Goal: Task Accomplishment & Management: Complete application form

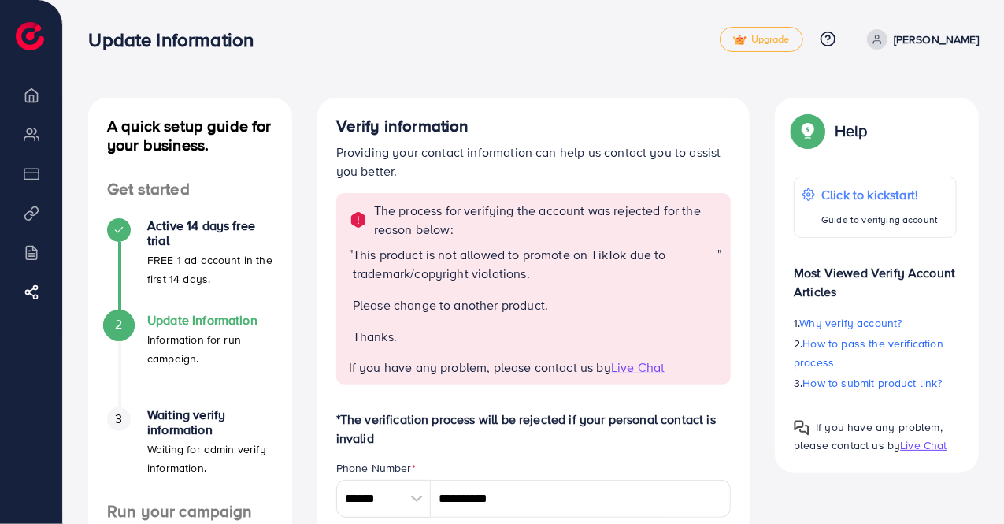
click at [969, 41] on p "Ali Ahmad" at bounding box center [936, 39] width 85 height 19
click at [923, 111] on link "Log out" at bounding box center [903, 93] width 150 height 35
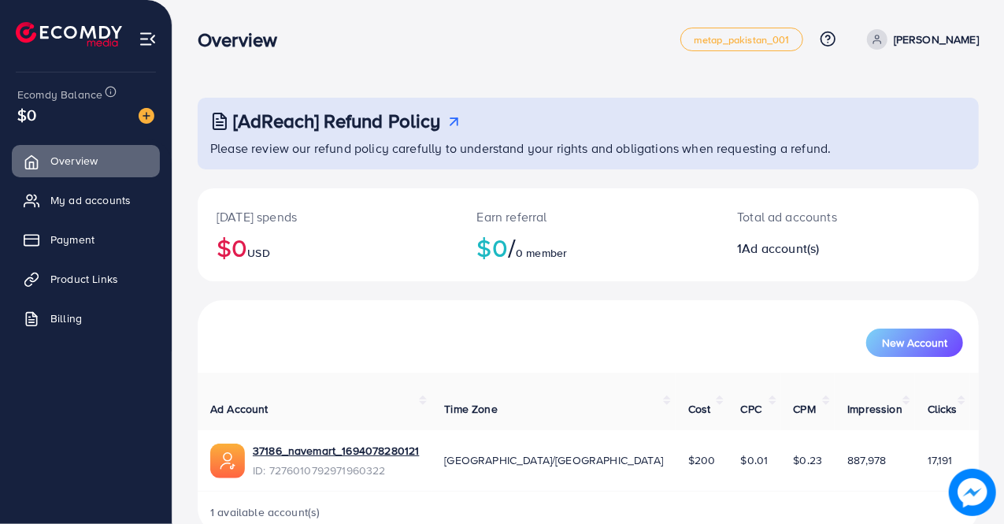
click at [268, 300] on div "New Account" at bounding box center [588, 336] width 781 height 72
click at [900, 339] on span "New Account" at bounding box center [914, 342] width 65 height 11
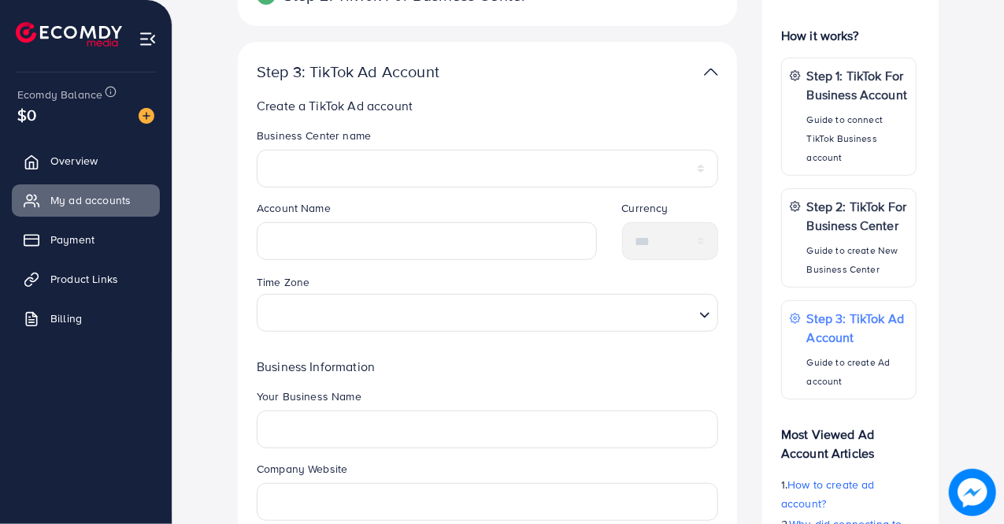
scroll to position [315, 0]
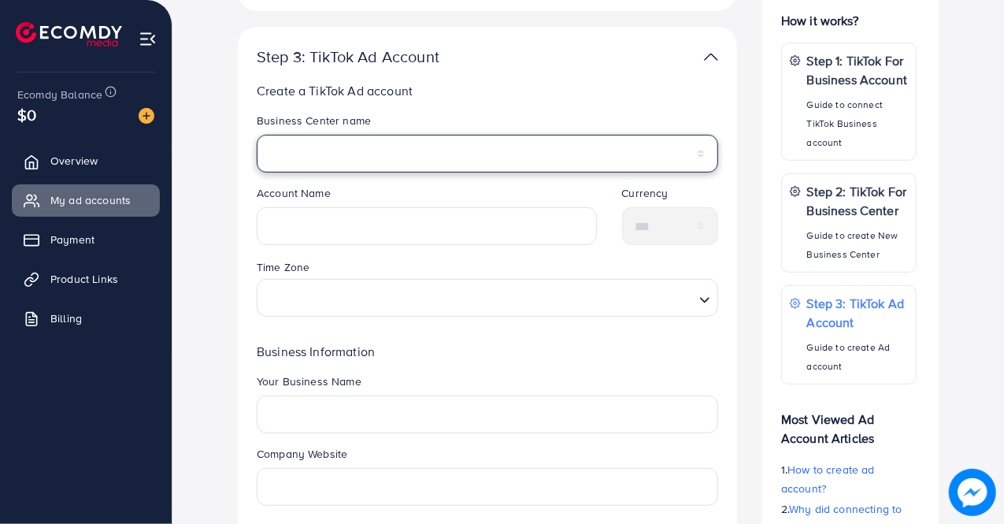
click at [463, 150] on select "********" at bounding box center [487, 154] width 461 height 38
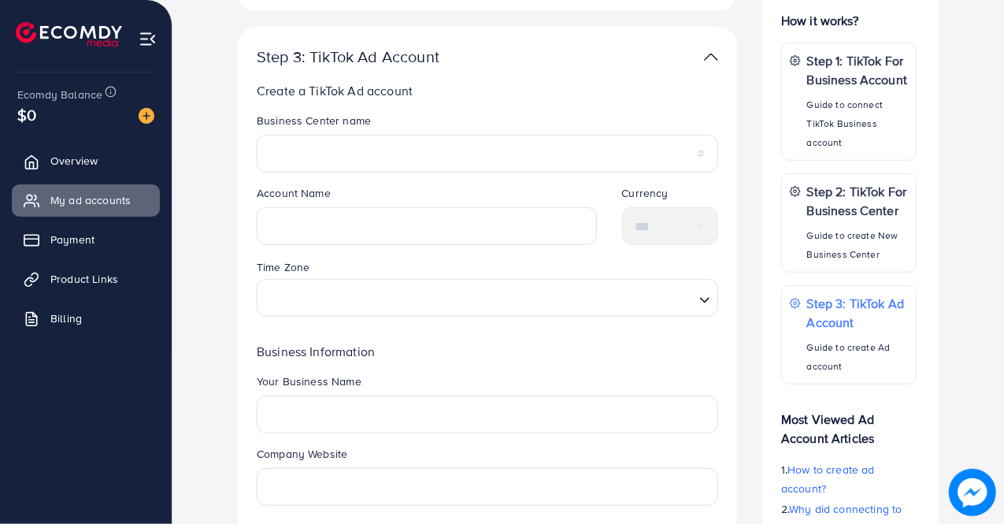
click at [552, 85] on p "Create a TikTok Ad account" at bounding box center [487, 90] width 461 height 19
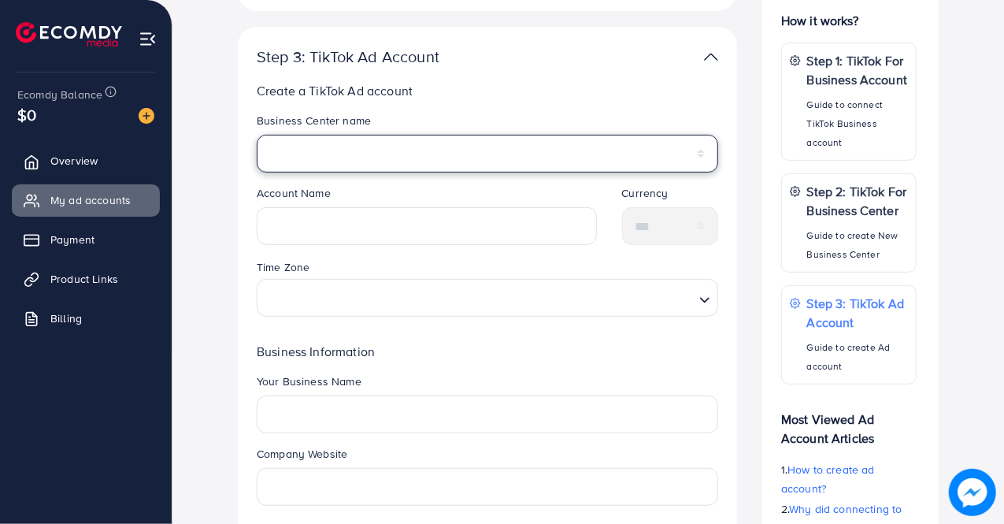
click at [277, 158] on select "********" at bounding box center [487, 154] width 461 height 38
select select "**********"
click at [257, 135] on select "********" at bounding box center [487, 154] width 461 height 38
drag, startPoint x: 470, startPoint y: 146, endPoint x: 463, endPoint y: 164, distance: 18.7
click at [470, 146] on select "********" at bounding box center [487, 154] width 461 height 38
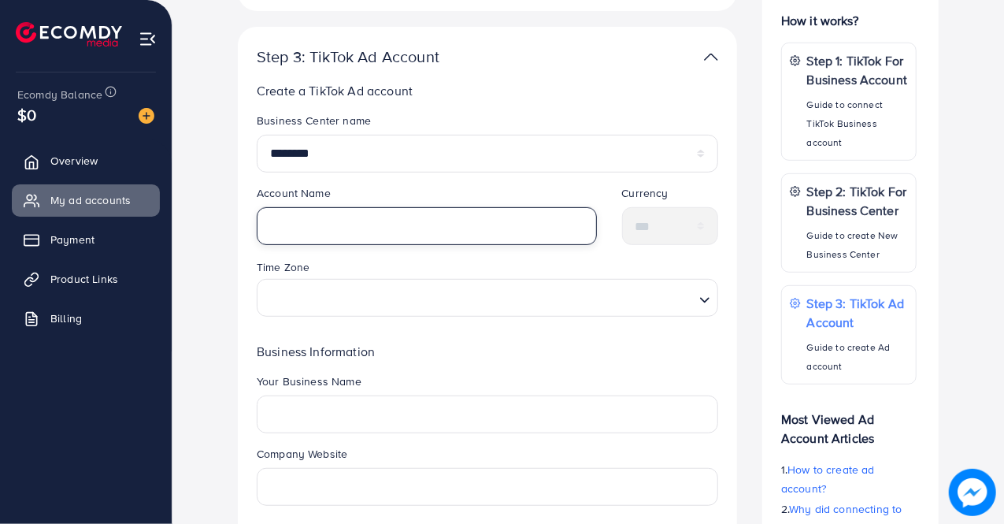
click at [424, 239] on input "text" at bounding box center [427, 226] width 340 height 38
type input "*********"
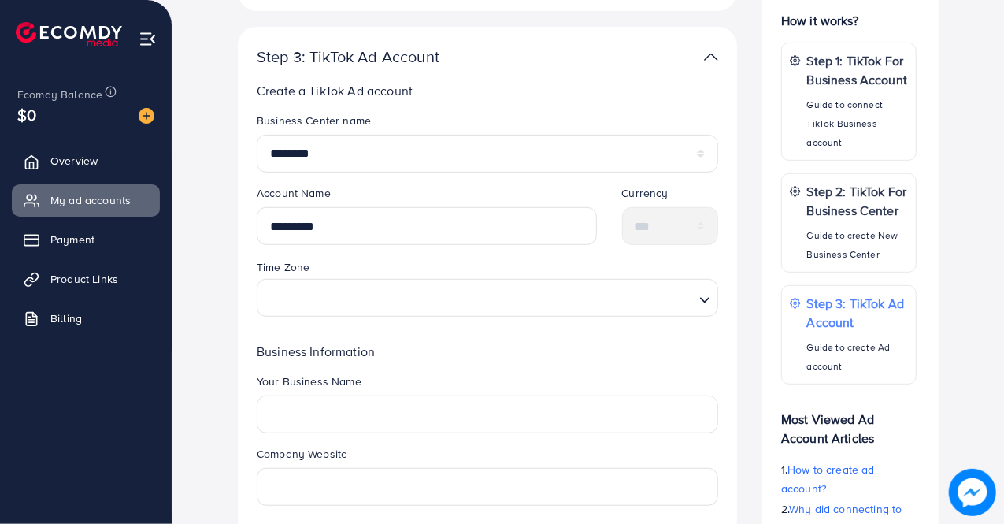
click at [421, 272] on div "Time Zone Loading..." at bounding box center [487, 286] width 461 height 58
click at [430, 295] on input "Search for option" at bounding box center [478, 297] width 429 height 29
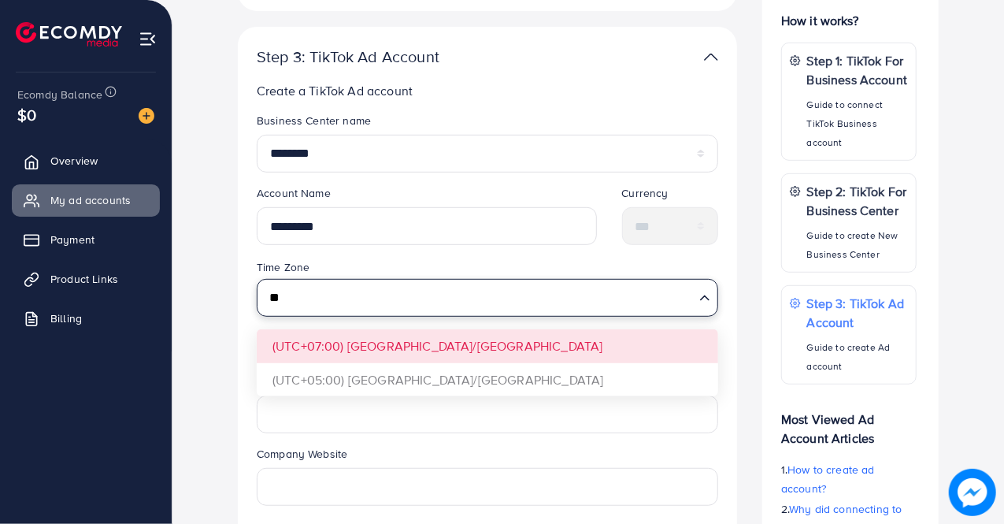
type input "*"
type input "****"
click at [433, 328] on div "Time Zone Loading... (UTC+05:00) [GEOGRAPHIC_DATA]/[GEOGRAPHIC_DATA]" at bounding box center [487, 292] width 487 height 71
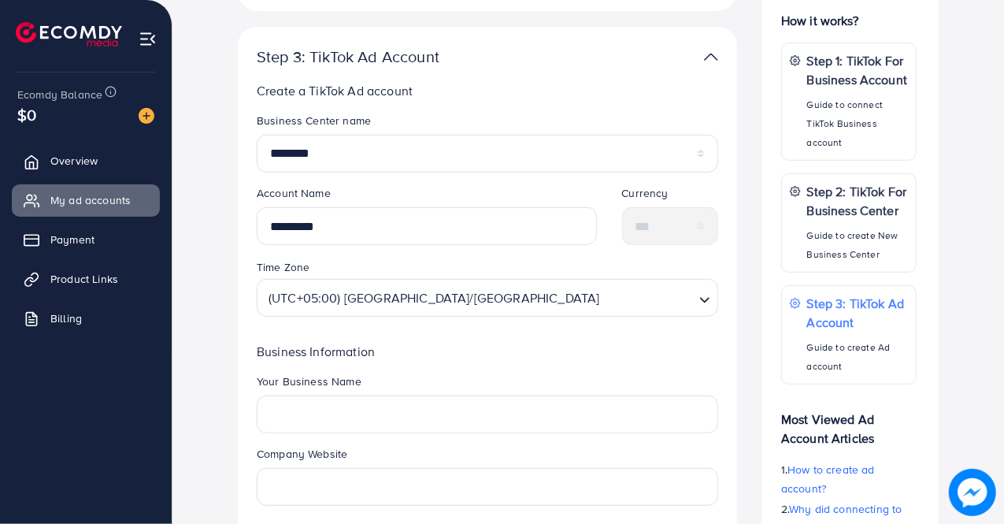
click at [468, 434] on div "Your Business Name" at bounding box center [487, 409] width 487 height 72
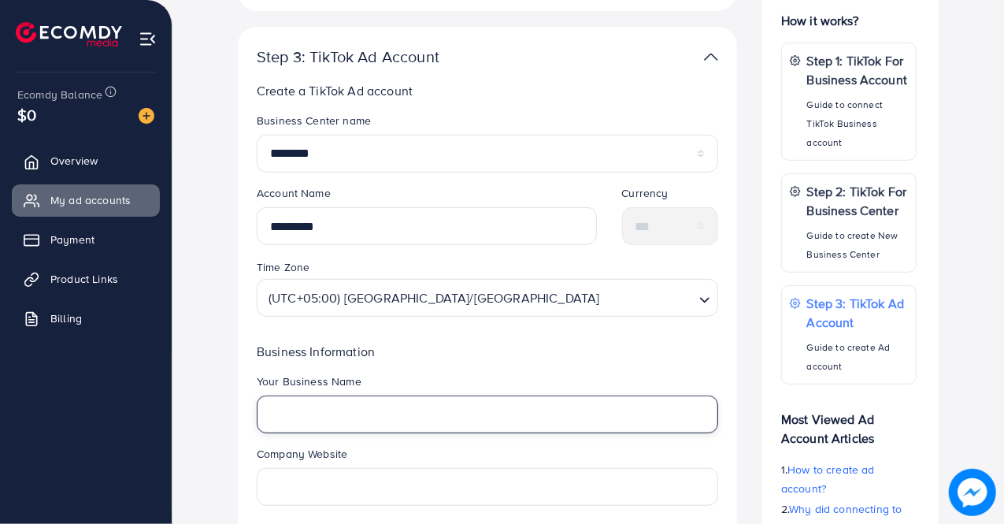
click at [480, 412] on input "text" at bounding box center [487, 414] width 461 height 38
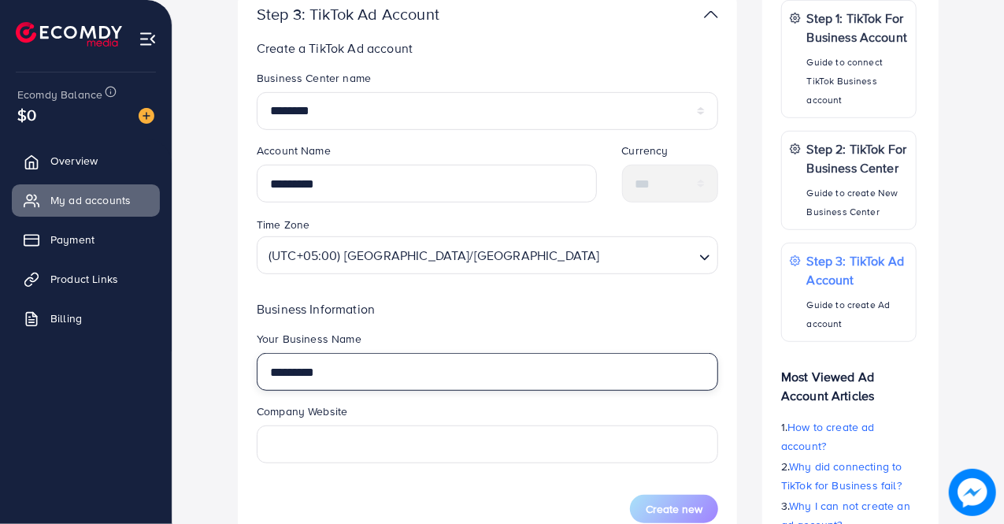
scroll to position [394, 0]
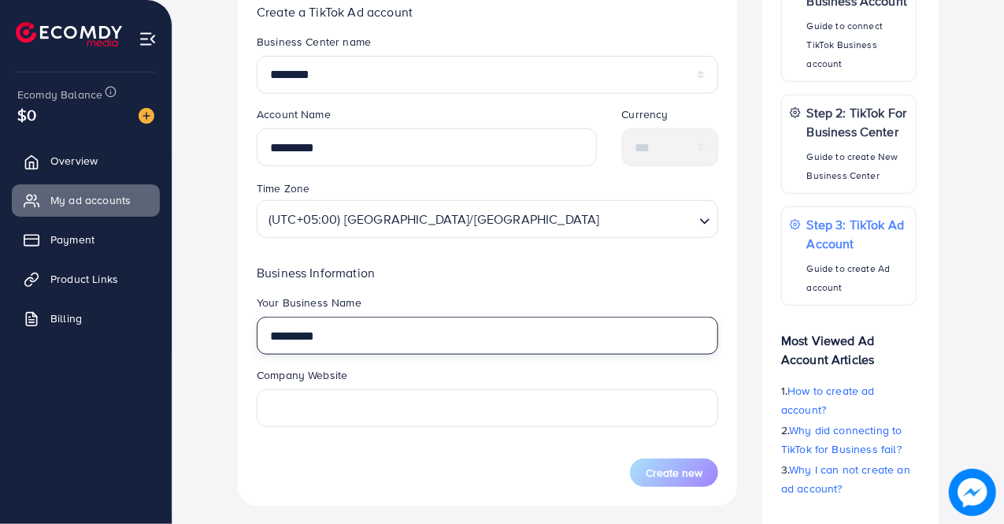
type input "*********"
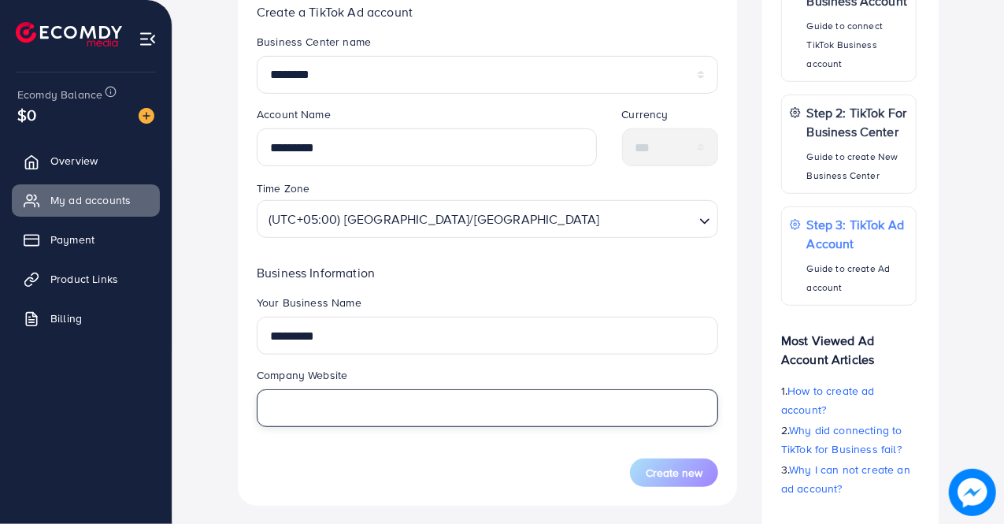
click at [428, 398] on input "text" at bounding box center [487, 408] width 461 height 38
type input "**********"
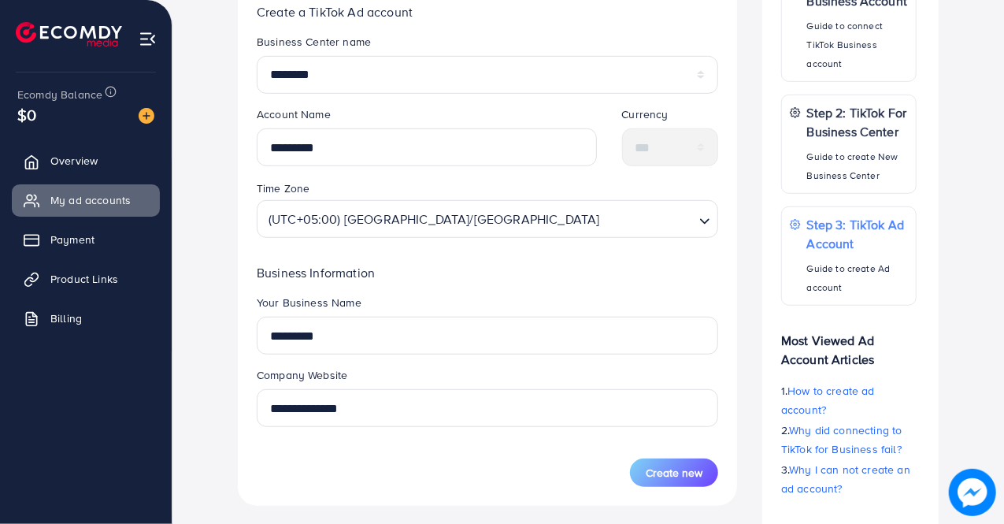
click at [356, 465] on div "Create new" at bounding box center [487, 472] width 461 height 28
click at [667, 481] on button "Create new" at bounding box center [674, 472] width 88 height 28
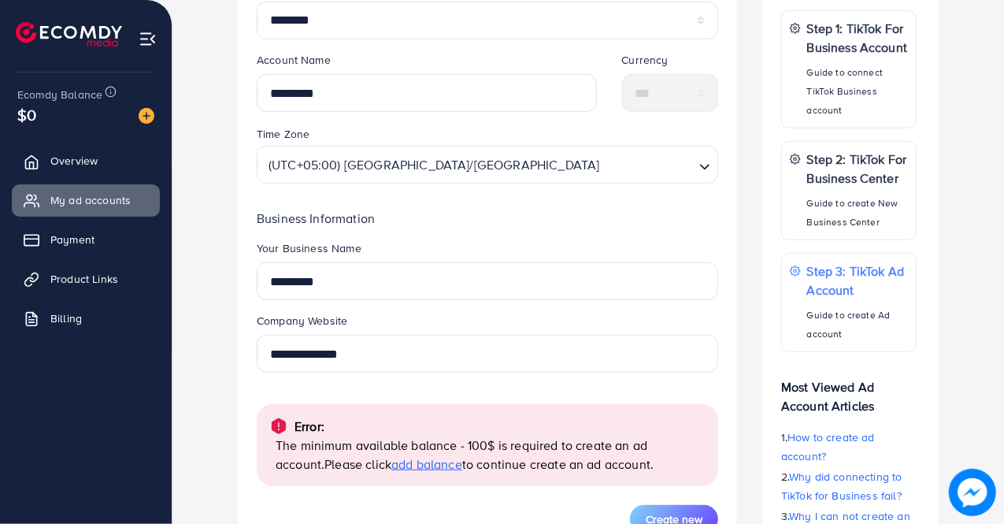
scroll to position [472, 0]
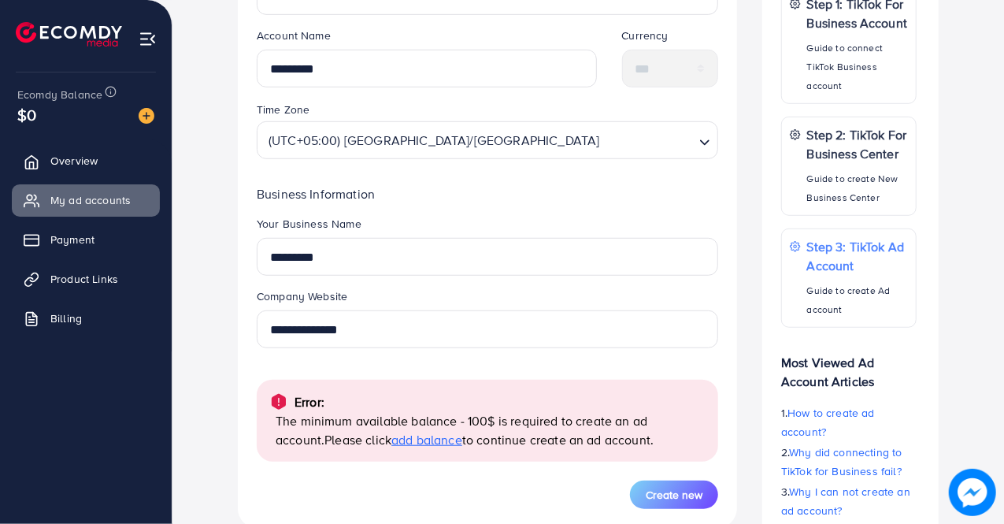
click at [465, 423] on p "The minimum available balance - 100$ is required to create an ad account. Pleas…" at bounding box center [491, 430] width 430 height 38
drag, startPoint x: 468, startPoint y: 423, endPoint x: 488, endPoint y: 423, distance: 19.7
click at [488, 423] on p "The minimum available balance - 100$ is required to create an ad account. Pleas…" at bounding box center [491, 430] width 430 height 38
click at [469, 447] on span "Please click add balance to continue create an ad account." at bounding box center [488, 439] width 329 height 17
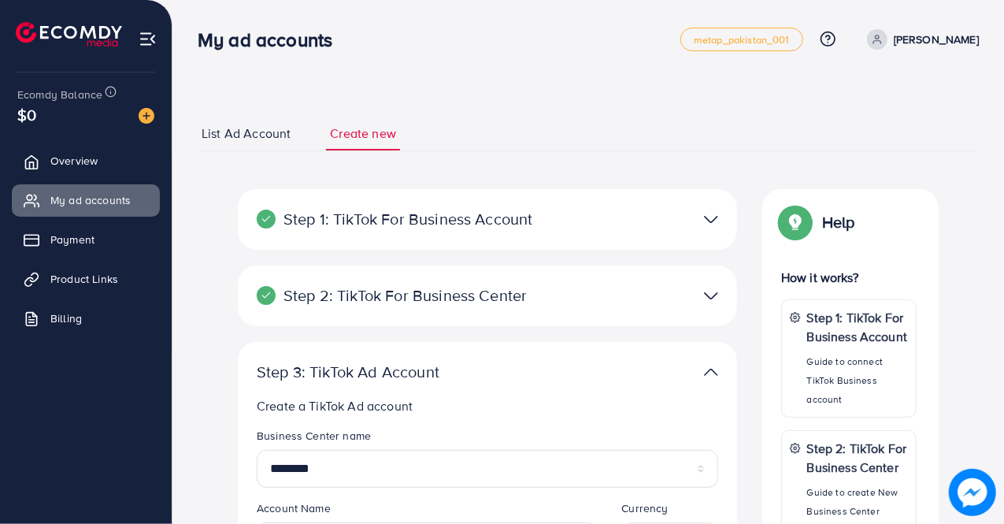
scroll to position [0, 0]
click at [72, 148] on link "Overview" at bounding box center [86, 160] width 148 height 31
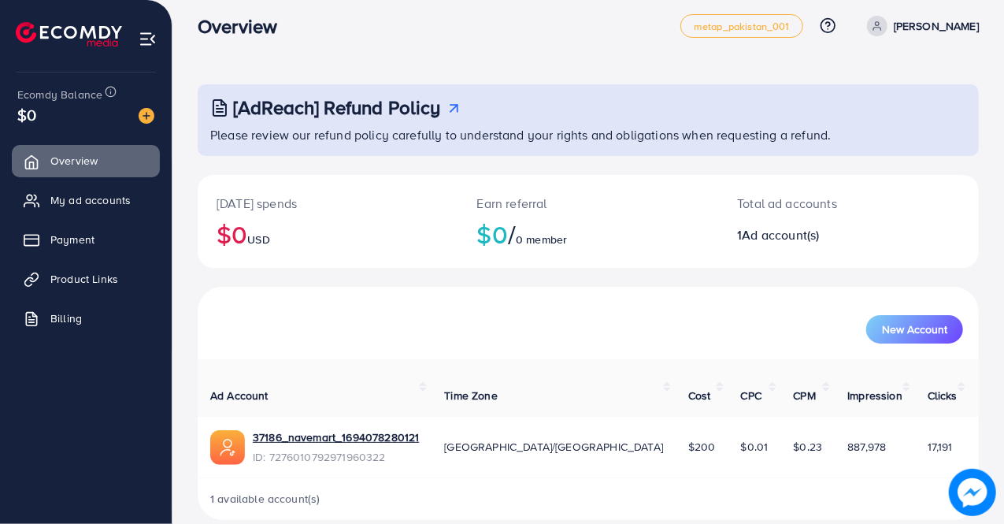
scroll to position [17, 0]
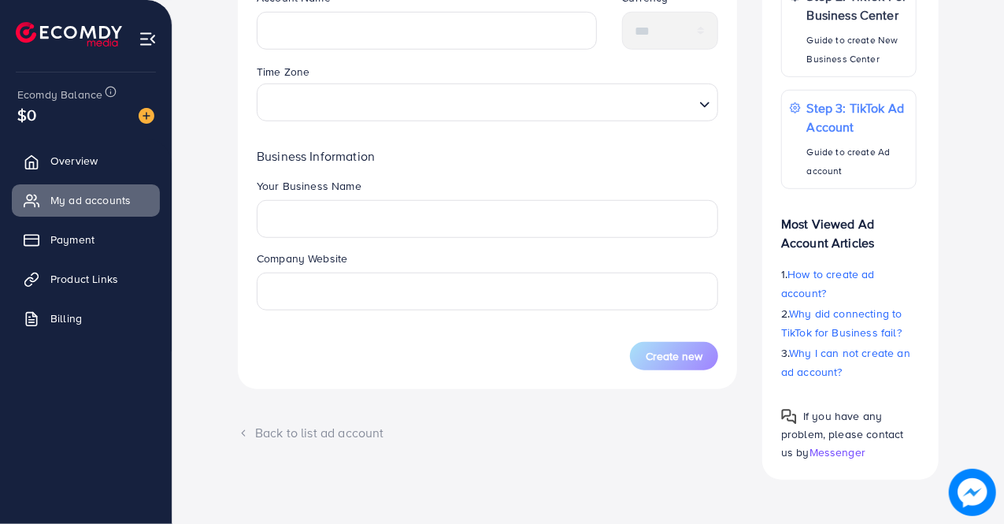
select select
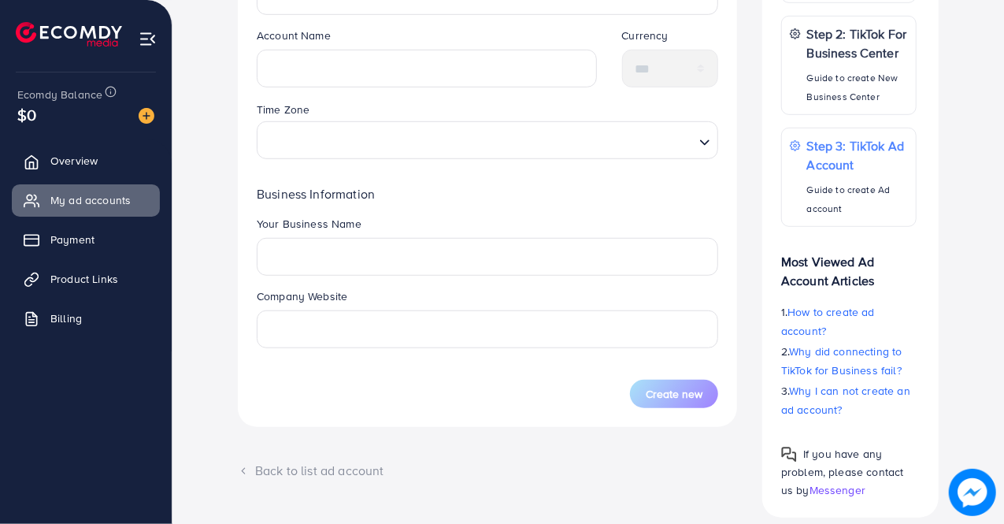
scroll to position [510, 0]
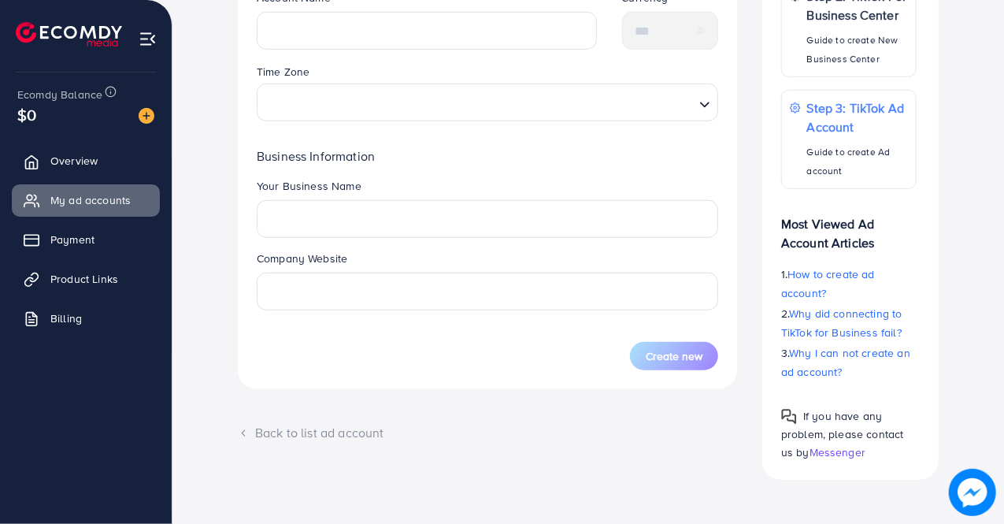
click at [289, 333] on form "Business Center name ******** Account Name Currency *** Time Zone Loading... Bu…" at bounding box center [487, 143] width 461 height 453
click at [354, 334] on form "Business Center name ******** Account Name Currency *** Time Zone Loading... Bu…" at bounding box center [487, 143] width 461 height 453
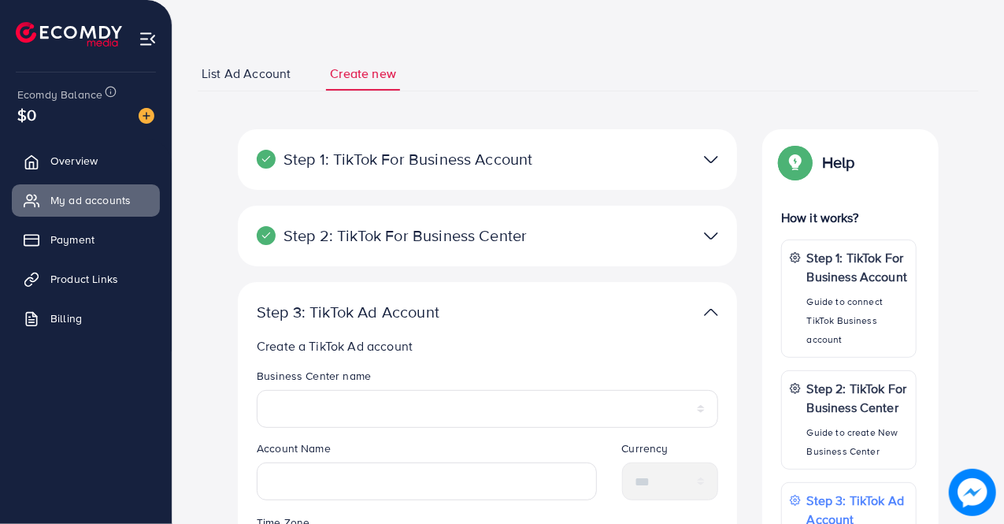
scroll to position [0, 0]
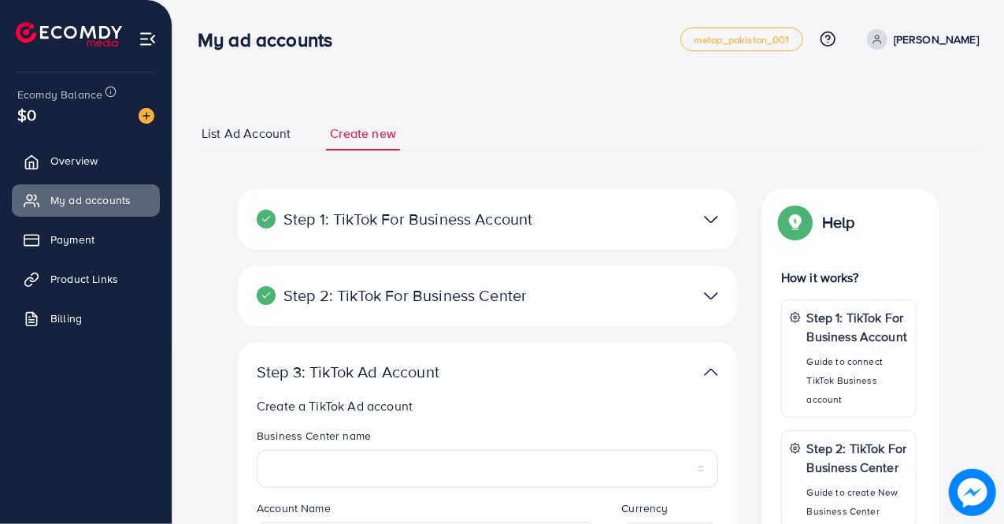
click at [86, 125] on div "$0" at bounding box center [85, 114] width 137 height 23
click at [37, 162] on polyline at bounding box center [36, 165] width 4 height 6
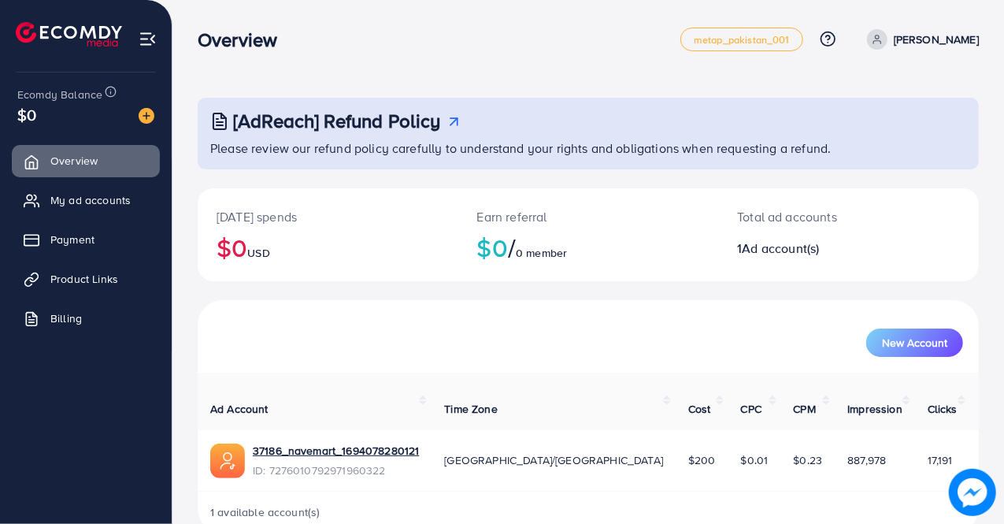
scroll to position [17, 0]
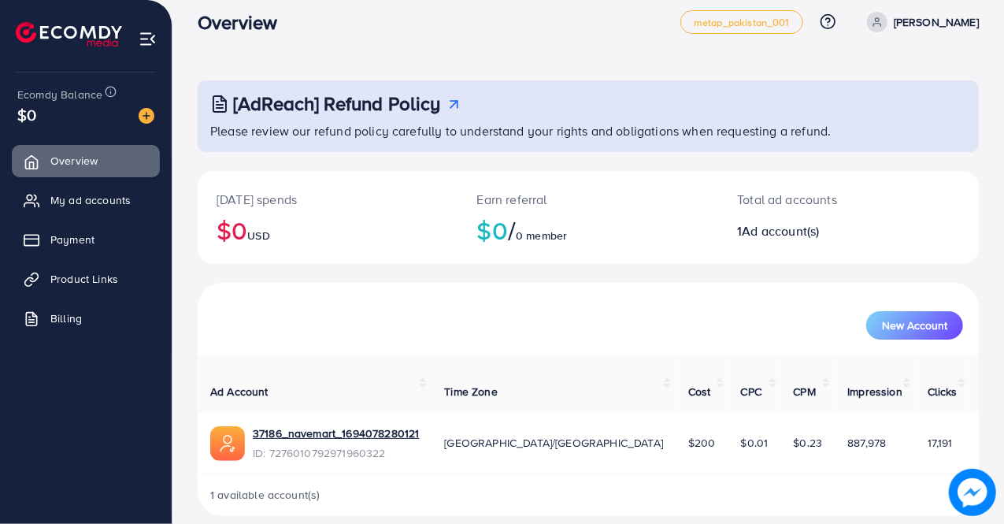
drag, startPoint x: 605, startPoint y: 431, endPoint x: 580, endPoint y: 423, distance: 26.6
click at [676, 423] on td "$200" at bounding box center [702, 443] width 53 height 61
click at [781, 428] on td "$0.23" at bounding box center [808, 443] width 54 height 61
drag, startPoint x: 672, startPoint y: 426, endPoint x: 642, endPoint y: 426, distance: 29.1
click at [728, 426] on td "$0.01" at bounding box center [754, 443] width 53 height 61
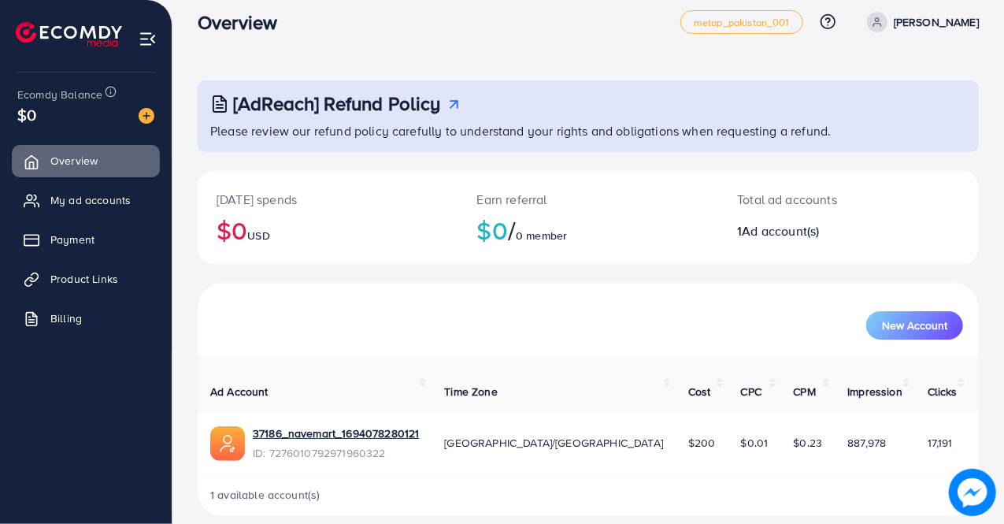
click at [728, 446] on td "$0.01" at bounding box center [754, 443] width 53 height 61
drag, startPoint x: 739, startPoint y: 424, endPoint x: 682, endPoint y: 422, distance: 56.7
click at [682, 422] on tr "37186_navemart_1694078280121 ID: 7276010792971960322 [GEOGRAPHIC_DATA]/[GEOGRAP…" at bounding box center [607, 443] width 818 height 61
click at [781, 439] on td "$0.23" at bounding box center [808, 443] width 54 height 61
drag, startPoint x: 809, startPoint y: 426, endPoint x: 751, endPoint y: 426, distance: 57.5
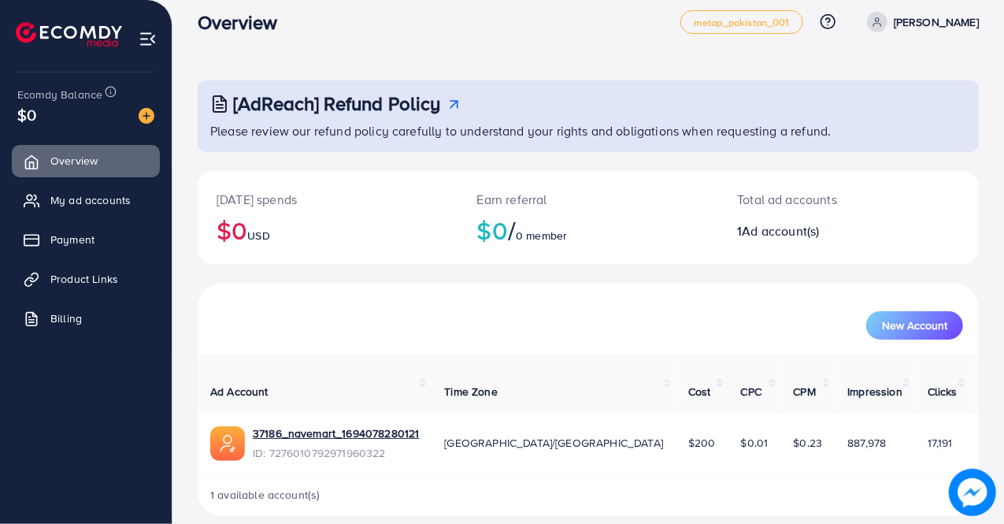
click at [835, 426] on td "887,978" at bounding box center [875, 443] width 80 height 61
click at [835, 442] on td "887,978" at bounding box center [875, 443] width 80 height 61
click at [931, 312] on button "New Account" at bounding box center [914, 325] width 97 height 28
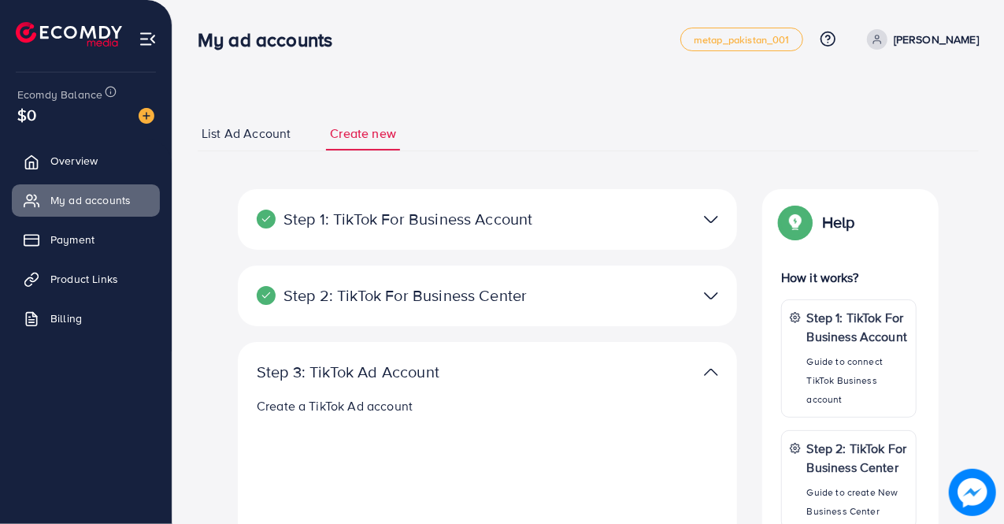
select select
click at [531, 213] on p "Step 1: TikTok For Business Account" at bounding box center [406, 218] width 299 height 19
select select
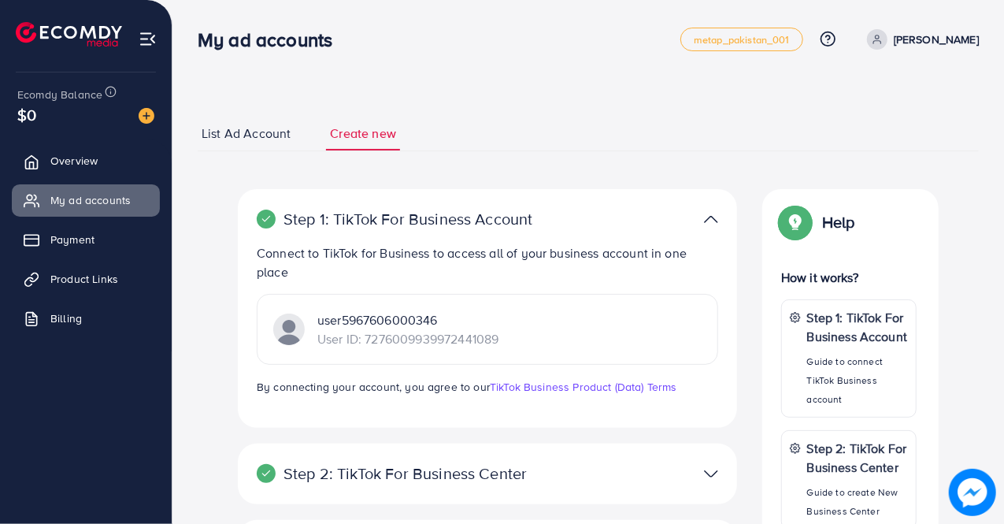
click at [531, 213] on p "Step 1: TikTok For Business Account" at bounding box center [406, 218] width 299 height 19
click at [447, 488] on div "Step 2: TikTok For Business Center Business Center is a powerful business manag…" at bounding box center [487, 473] width 499 height 61
click at [447, 475] on p "Step 2: TikTok For Business Center" at bounding box center [406, 473] width 299 height 19
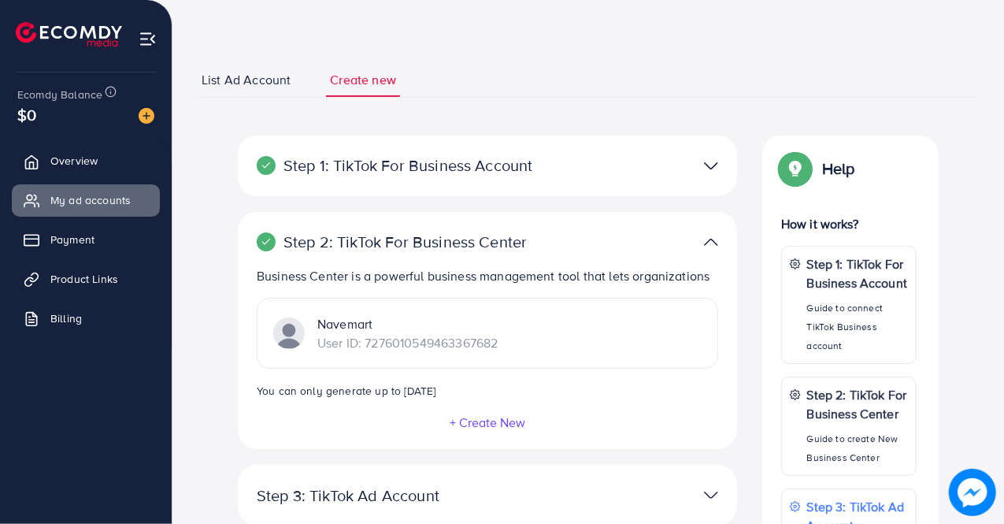
scroll to position [79, 0]
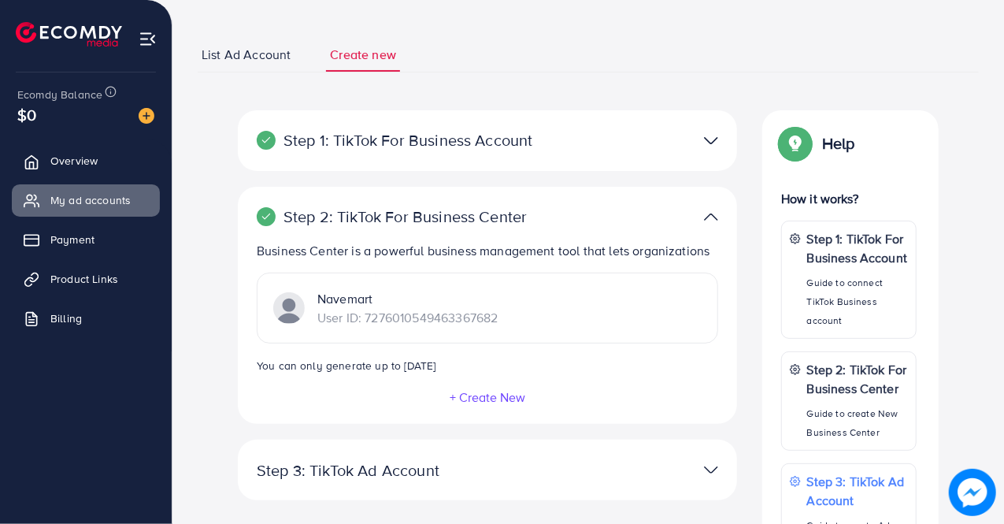
click at [493, 221] on p "Step 2: TikTok For Business Center" at bounding box center [406, 216] width 299 height 19
click at [459, 143] on p "Step 1: TikTok For Business Account" at bounding box center [406, 140] width 299 height 19
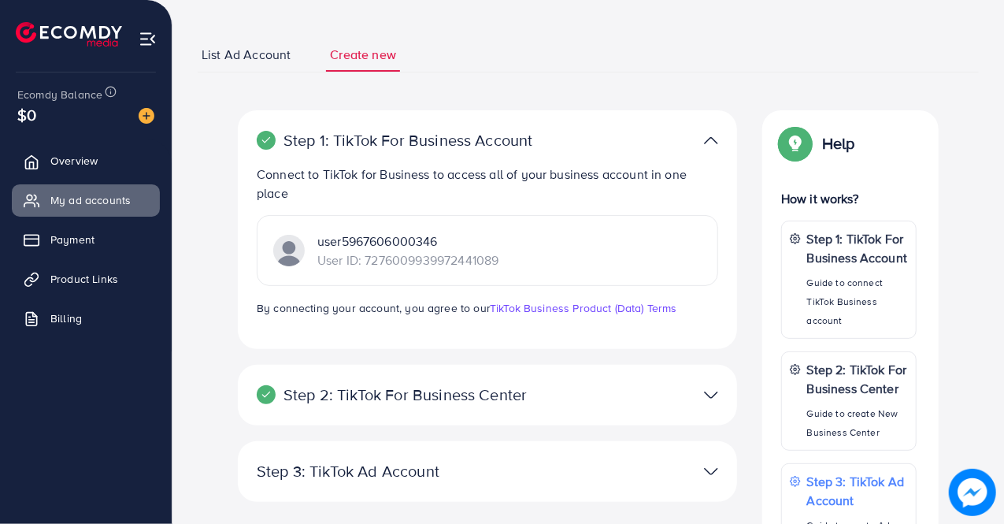
click at [467, 149] on p "Step 1: TikTok For Business Account" at bounding box center [406, 140] width 299 height 19
click at [710, 143] on img at bounding box center [711, 140] width 14 height 23
click at [709, 391] on img at bounding box center [711, 394] width 14 height 23
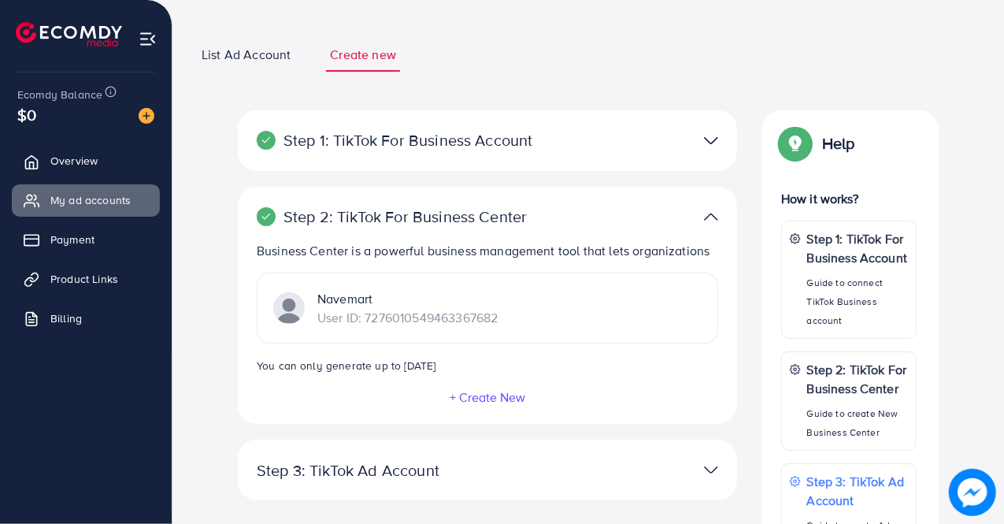
click at [709, 476] on img at bounding box center [711, 469] width 14 height 23
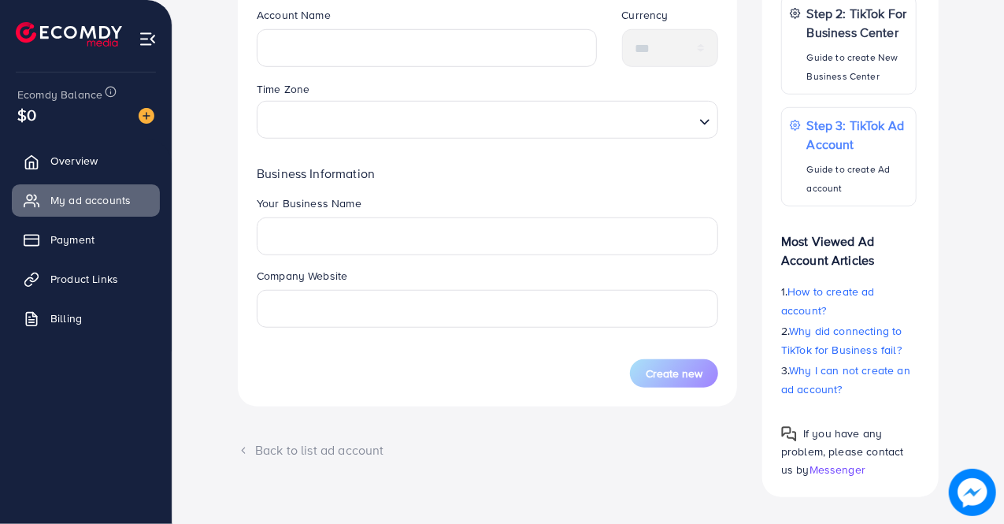
scroll to position [510, 0]
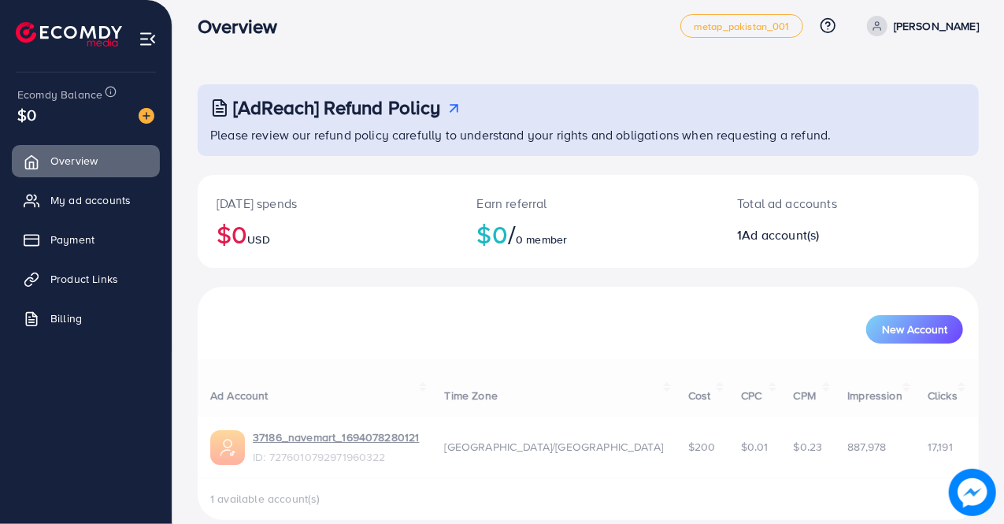
scroll to position [17, 0]
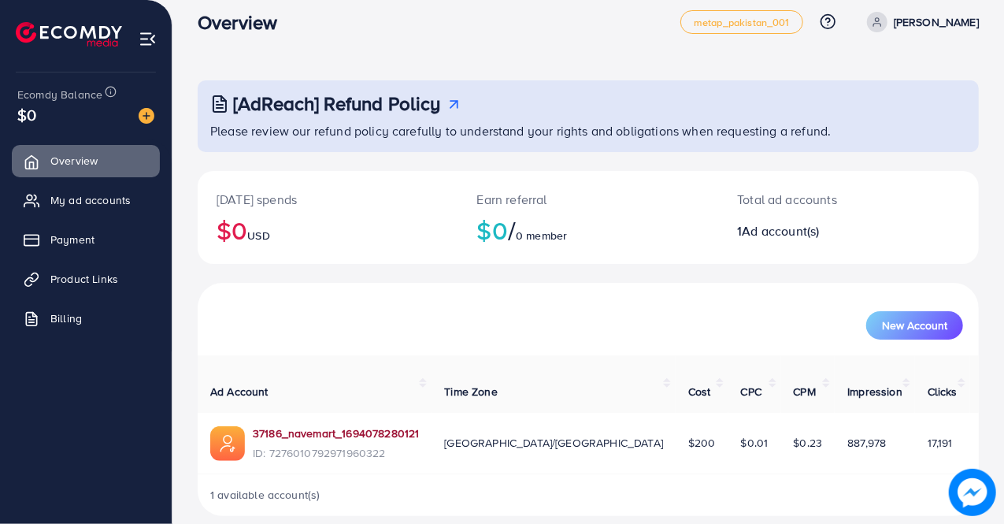
click at [284, 425] on link "37186_navemart_1694078280121" at bounding box center [336, 433] width 166 height 16
click at [256, 425] on link "37186_navemart_1694078280121" at bounding box center [336, 433] width 166 height 16
click at [265, 425] on link "37186_navemart_1694078280121" at bounding box center [336, 433] width 166 height 16
click at [286, 425] on link "37186_navemart_1694078280121" at bounding box center [336, 433] width 166 height 16
